Goal: Task Accomplishment & Management: Manage account settings

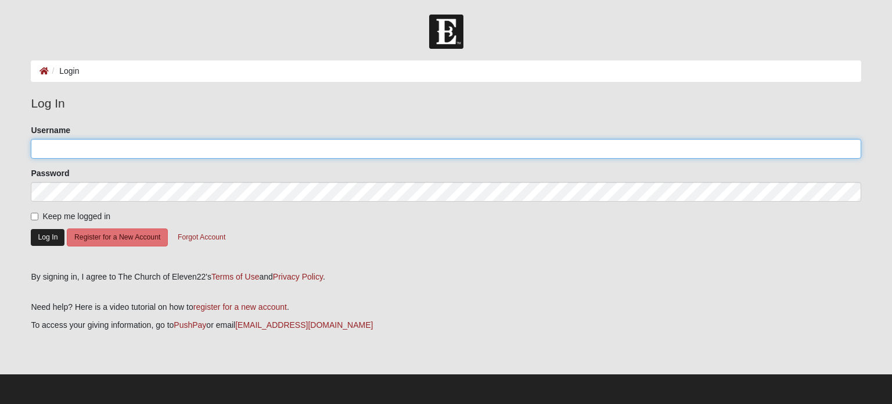
type input "JCostley60"
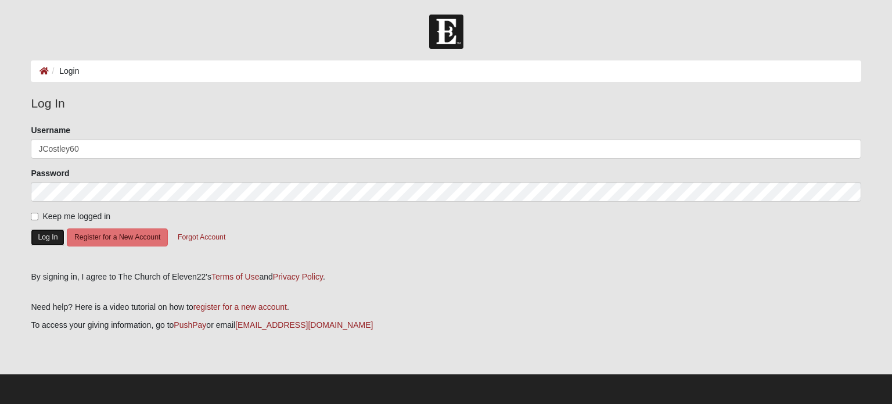
click at [58, 235] on button "Log In" at bounding box center [48, 237] width 34 height 17
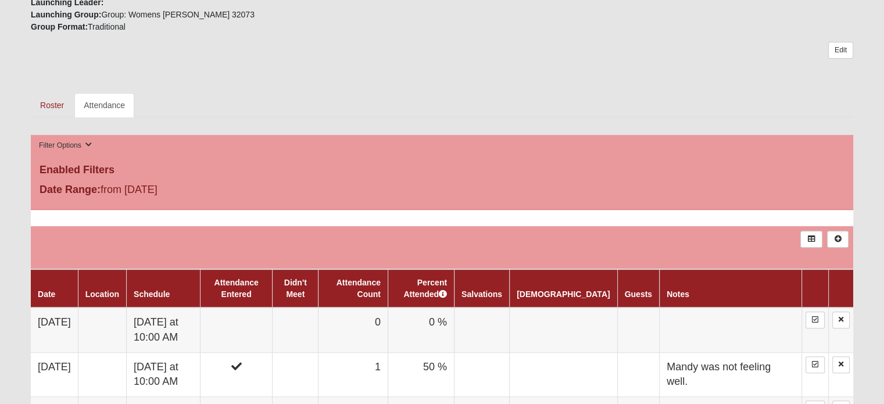
scroll to position [488, 0]
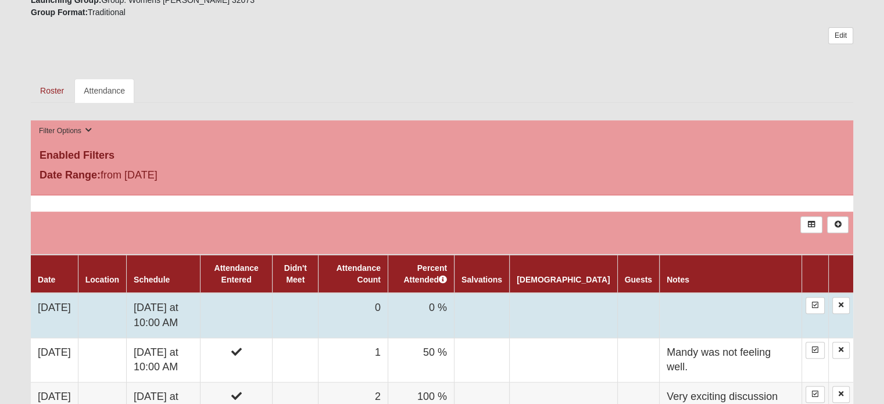
click at [188, 301] on td "[DATE] at 10:00 AM" at bounding box center [164, 315] width 74 height 45
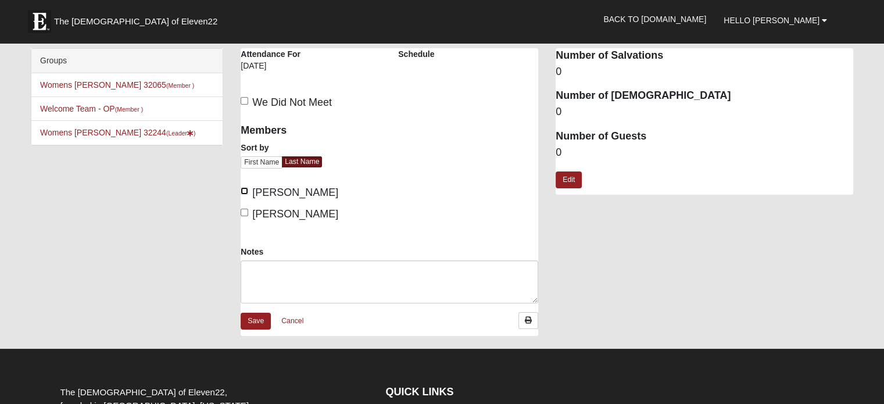
click at [248, 192] on input "Carling, Mandy" at bounding box center [244, 191] width 8 height 8
checkbox input "true"
click at [244, 210] on input "Costley, Janice" at bounding box center [244, 213] width 8 height 8
checkbox input "true"
click at [252, 320] on link "Save" at bounding box center [255, 321] width 30 height 17
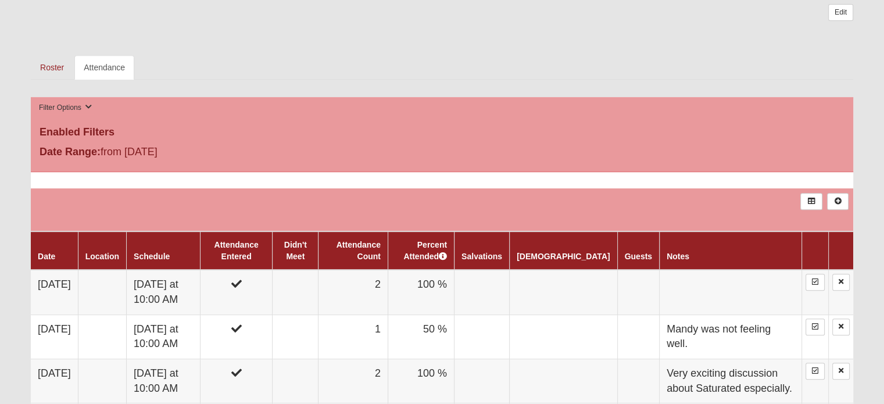
scroll to position [534, 0]
